Goal: Find specific page/section: Find specific page/section

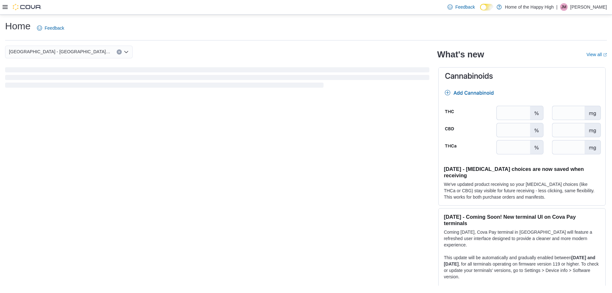
click at [4, 8] on icon at bounding box center [5, 6] width 5 height 5
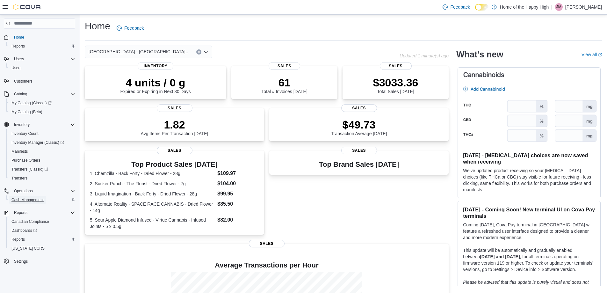
click at [24, 198] on span "Cash Management" at bounding box center [27, 199] width 32 height 5
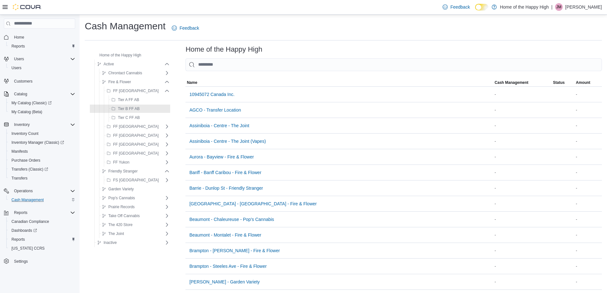
click at [7, 5] on icon at bounding box center [5, 6] width 5 height 5
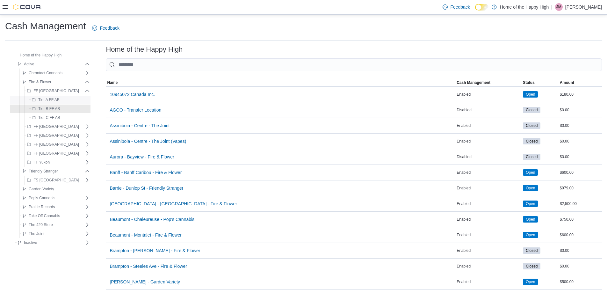
click at [54, 100] on span "Tier A FF AB" at bounding box center [48, 99] width 21 height 5
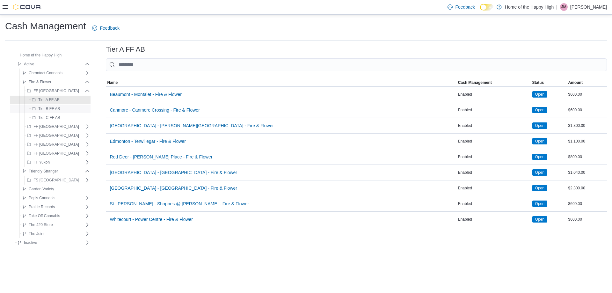
click at [54, 108] on span "Tier B FF AB" at bounding box center [49, 108] width 22 height 5
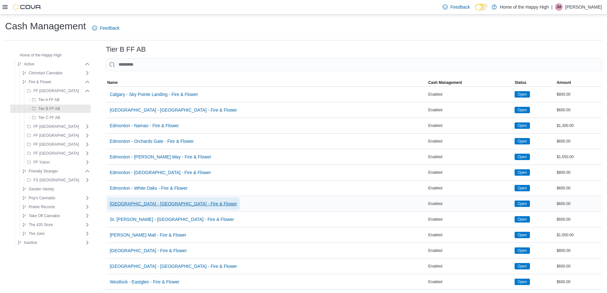
click at [169, 208] on span "[GEOGRAPHIC_DATA] - [GEOGRAPHIC_DATA] - Fire & Flower" at bounding box center [174, 203] width 128 height 13
